Goal: Task Accomplishment & Management: Manage account settings

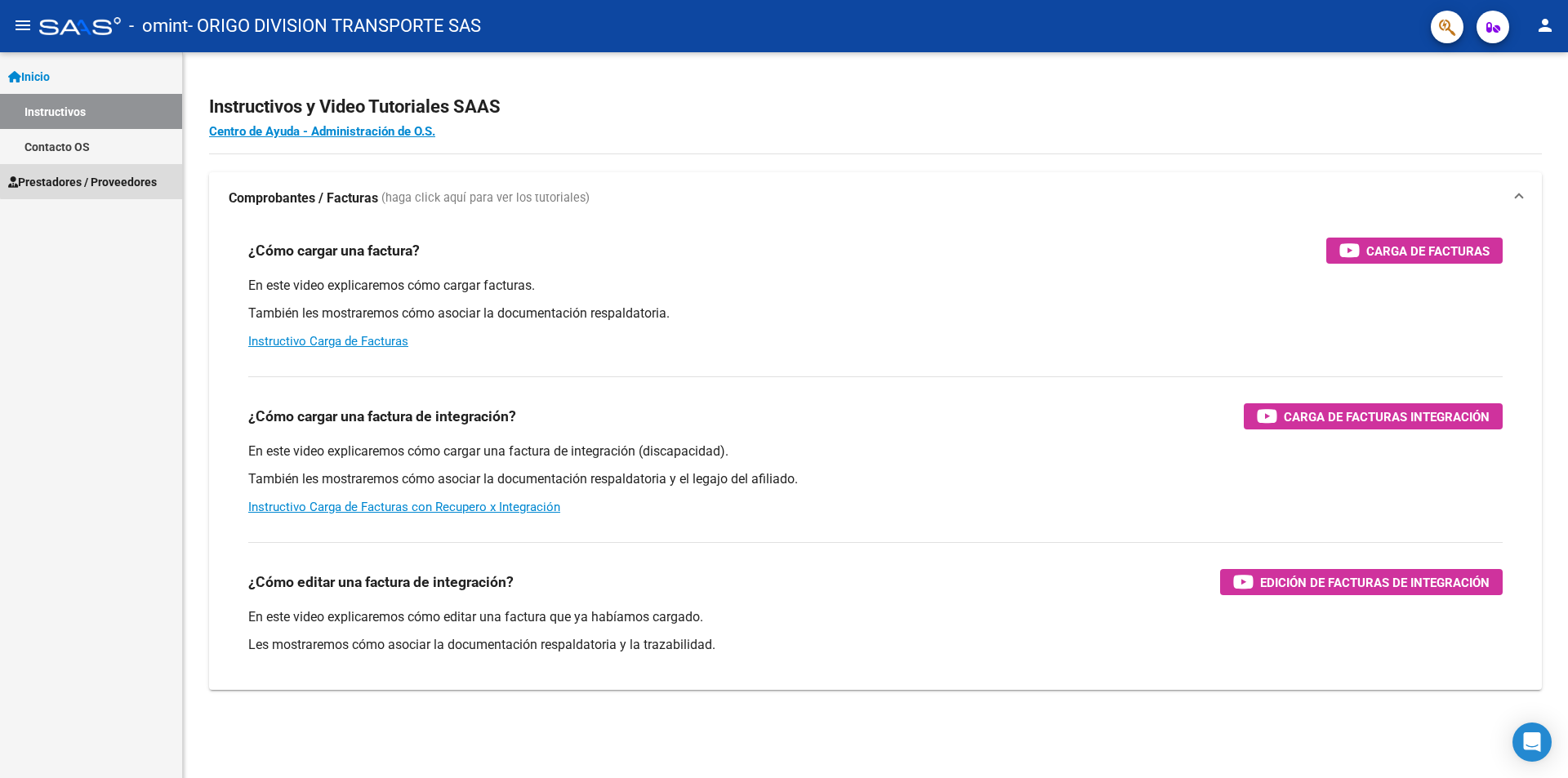
click at [96, 177] on span "Prestadores / Proveedores" at bounding box center [82, 182] width 149 height 18
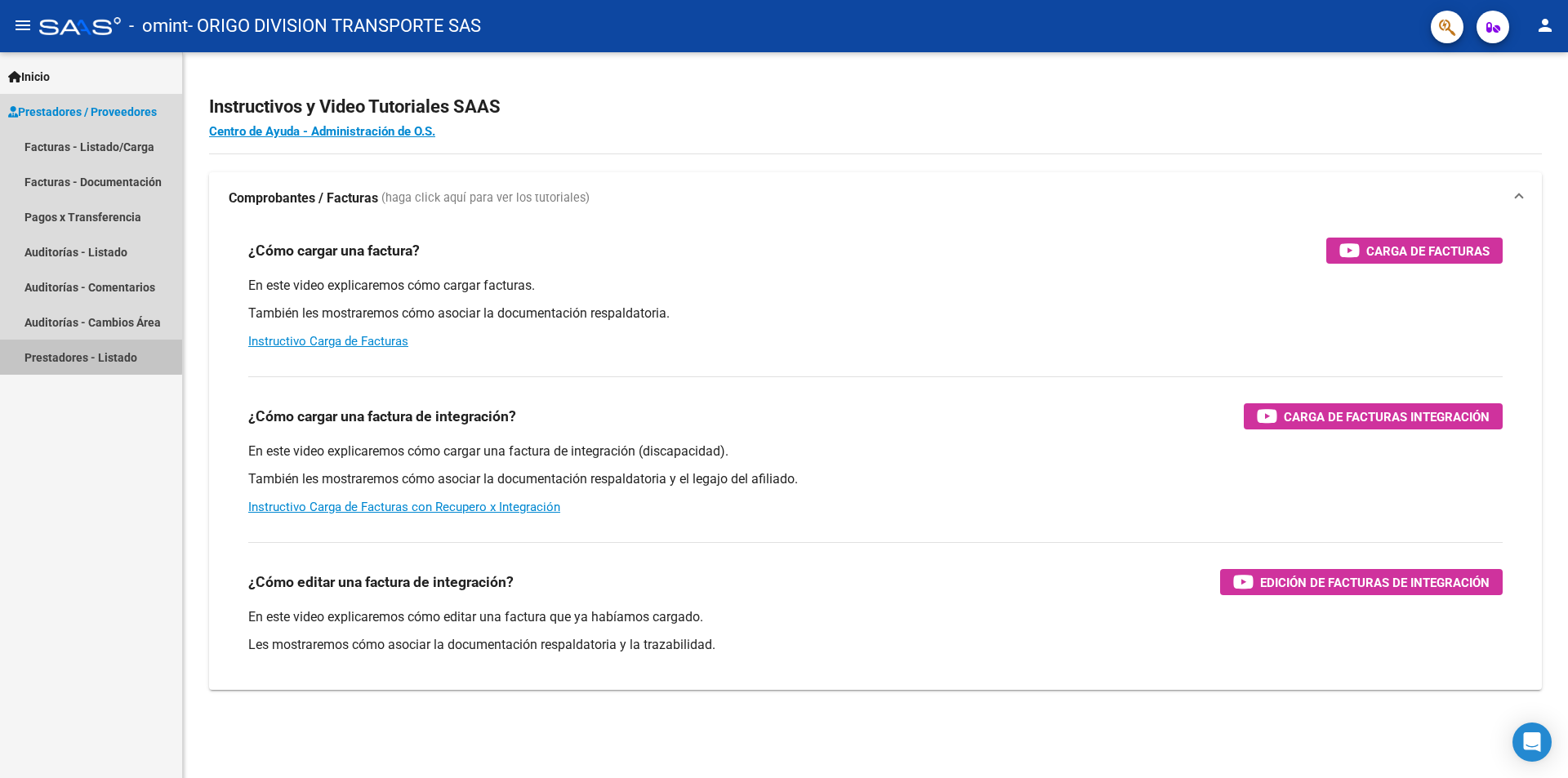
click at [75, 354] on link "Prestadores - Listado" at bounding box center [91, 357] width 182 height 35
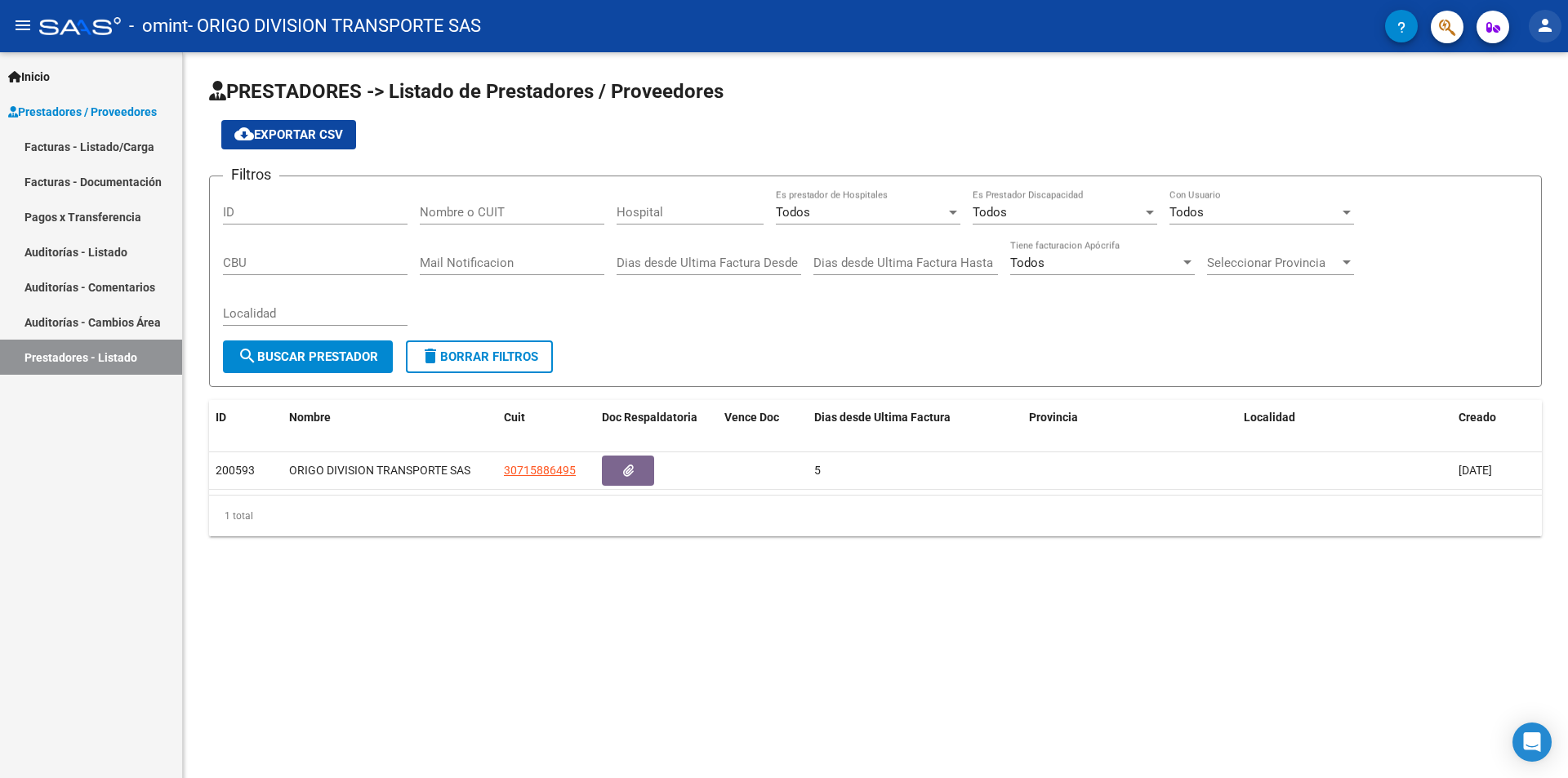
click at [1552, 24] on mat-icon "person" at bounding box center [1545, 25] width 20 height 20
click at [1536, 63] on button "person Mi Perfil" at bounding box center [1511, 68] width 99 height 39
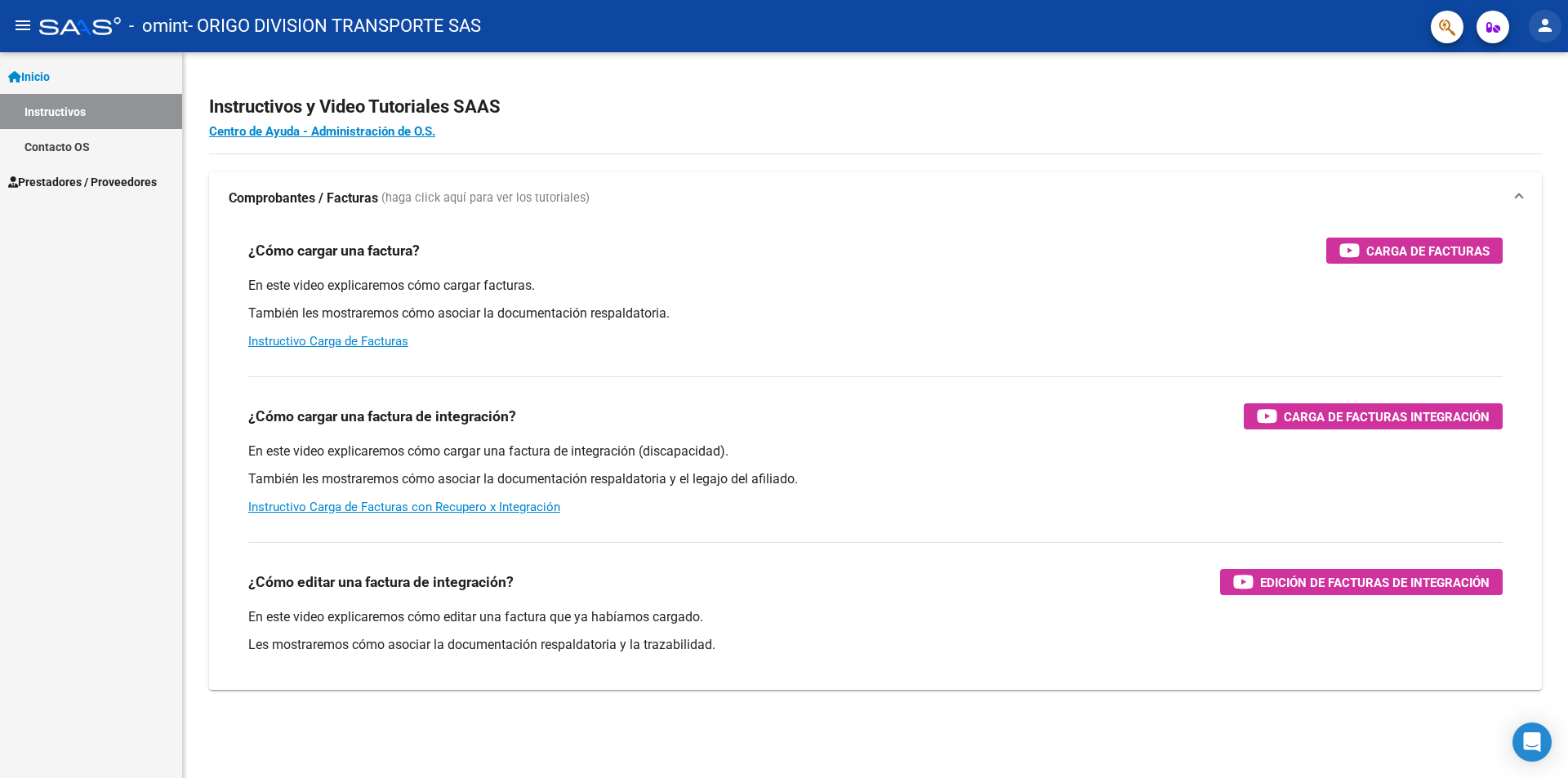
click at [1544, 15] on mat-icon "person" at bounding box center [1545, 25] width 20 height 20
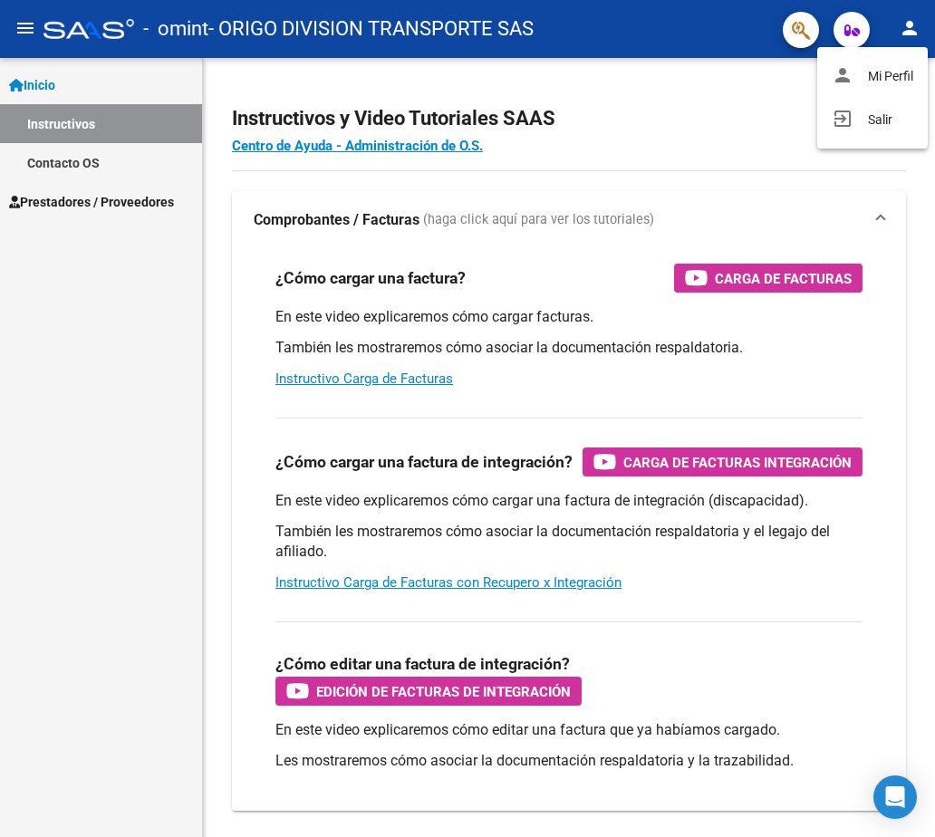
click at [905, 34] on div at bounding box center [467, 418] width 935 height 837
click at [910, 28] on mat-icon "person" at bounding box center [909, 28] width 22 height 22
click at [879, 111] on button "exit_to_app Salir" at bounding box center [872, 119] width 110 height 43
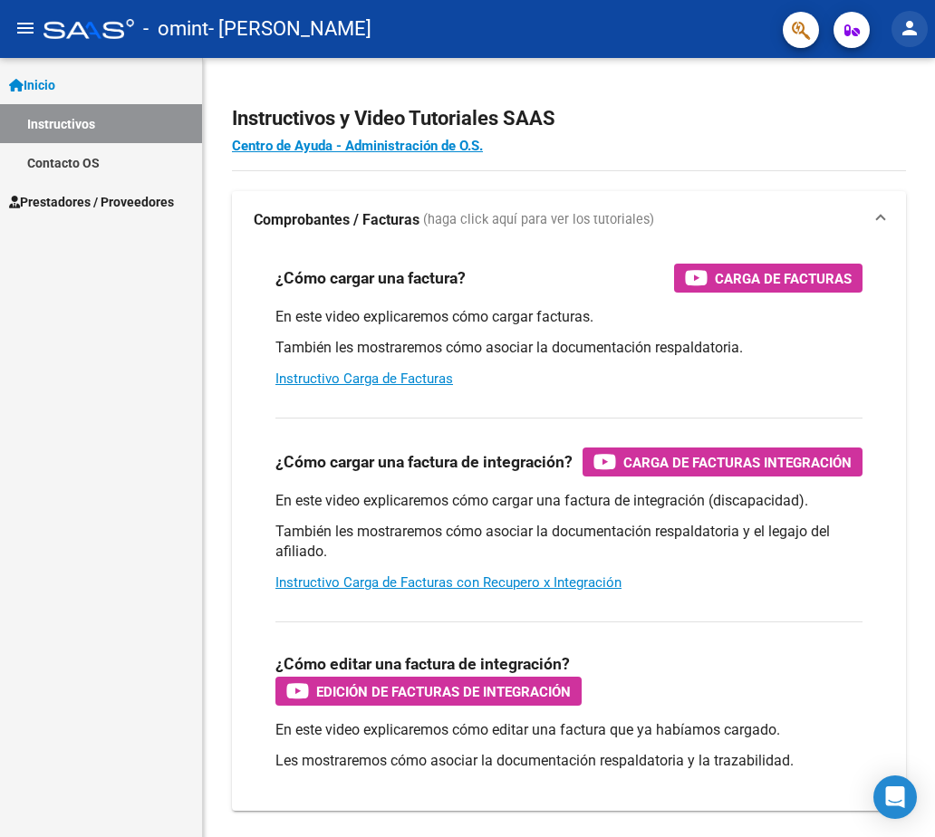
click at [901, 18] on mat-icon "person" at bounding box center [909, 28] width 22 height 22
click at [882, 63] on button "person Mi Perfil" at bounding box center [872, 75] width 110 height 43
